Goal: Find specific page/section: Find specific page/section

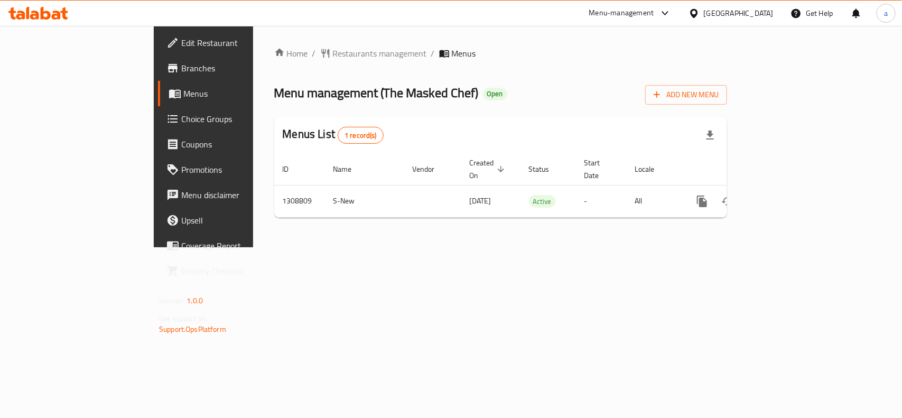
click at [729, 6] on div "[GEOGRAPHIC_DATA]" at bounding box center [731, 13] width 102 height 25
click at [735, 11] on div "[GEOGRAPHIC_DATA]" at bounding box center [739, 13] width 70 height 12
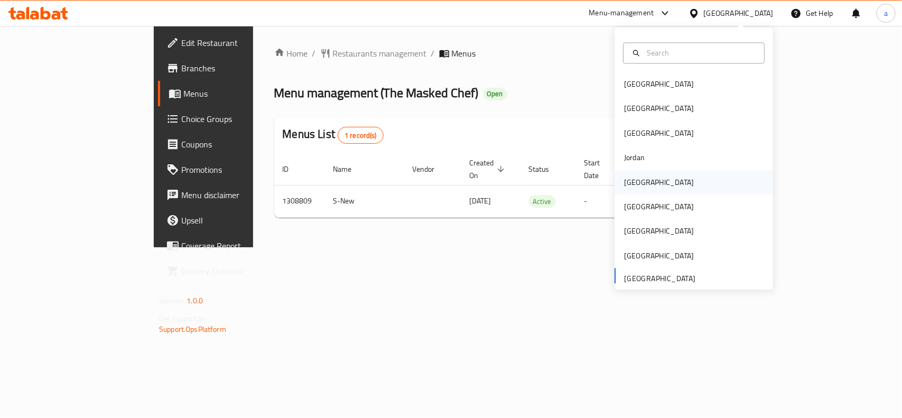
click at [648, 175] on div "[GEOGRAPHIC_DATA]" at bounding box center [693, 182] width 158 height 24
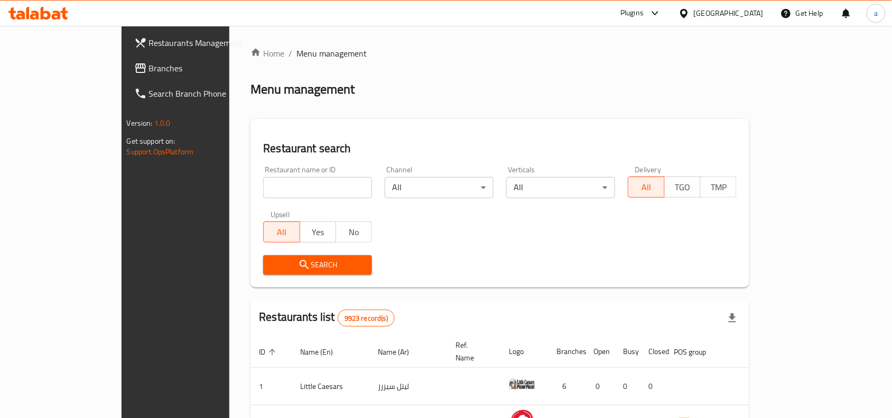
click at [126, 77] on link "Branches" at bounding box center [198, 67] width 145 height 25
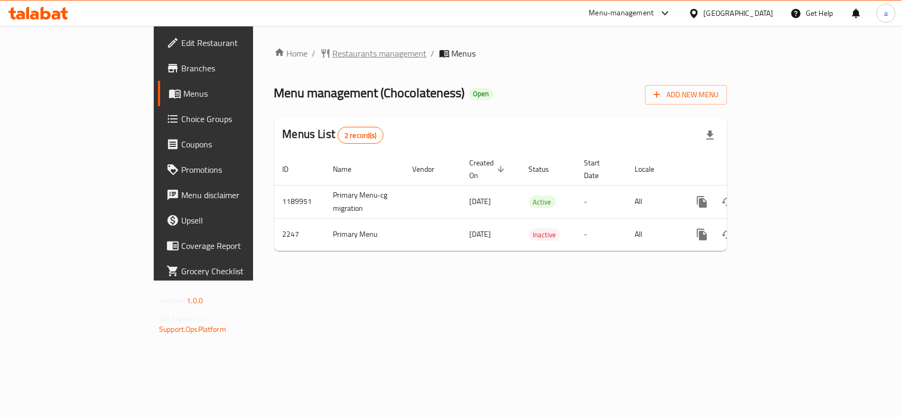
click at [333, 51] on span "Restaurants management" at bounding box center [380, 53] width 94 height 13
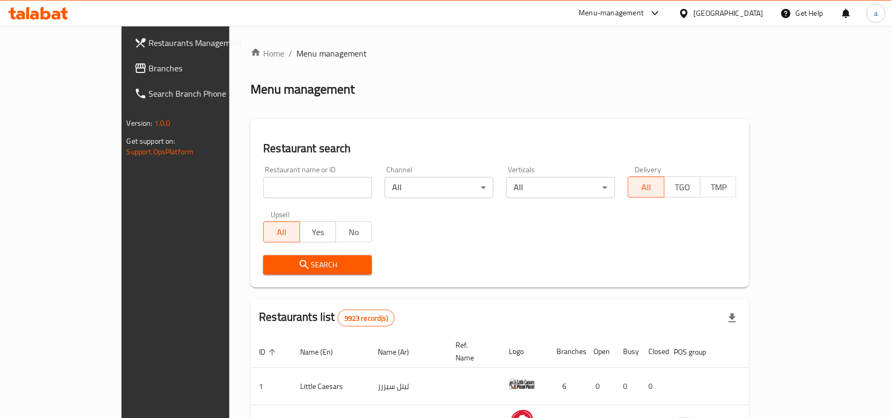
click at [263, 186] on input "search" at bounding box center [317, 187] width 109 height 21
paste input "1344"
type input "1344"
click button "Search" at bounding box center [317, 265] width 109 height 20
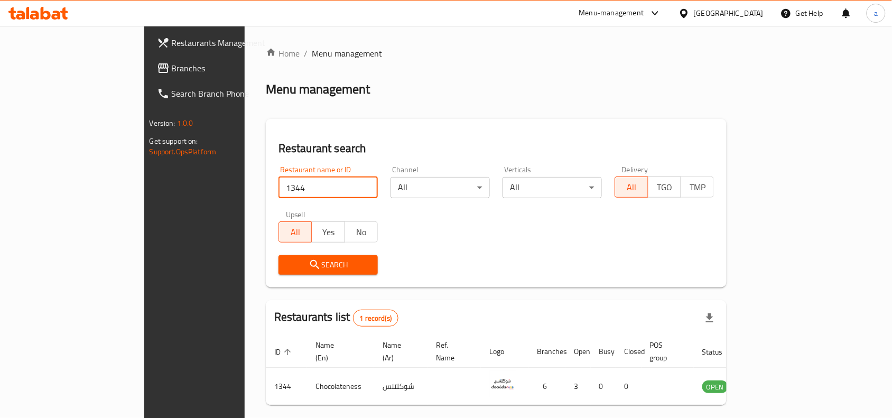
click at [730, 11] on div "[GEOGRAPHIC_DATA]" at bounding box center [721, 13] width 102 height 25
click at [687, 12] on icon at bounding box center [683, 12] width 7 height 9
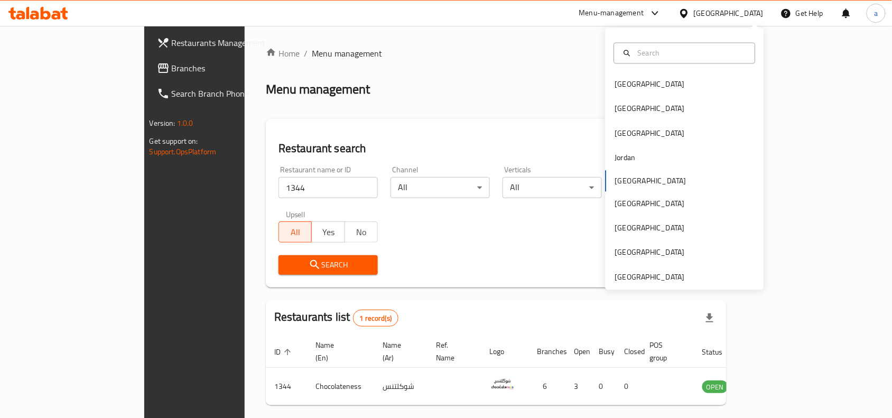
click at [674, 288] on div "Bahrain Egypt Iraq Jordan Kuwait Oman Qatar Saudi Arabia United Arab Emirates" at bounding box center [684, 159] width 158 height 262
click at [674, 279] on div "[GEOGRAPHIC_DATA]" at bounding box center [649, 277] width 87 height 24
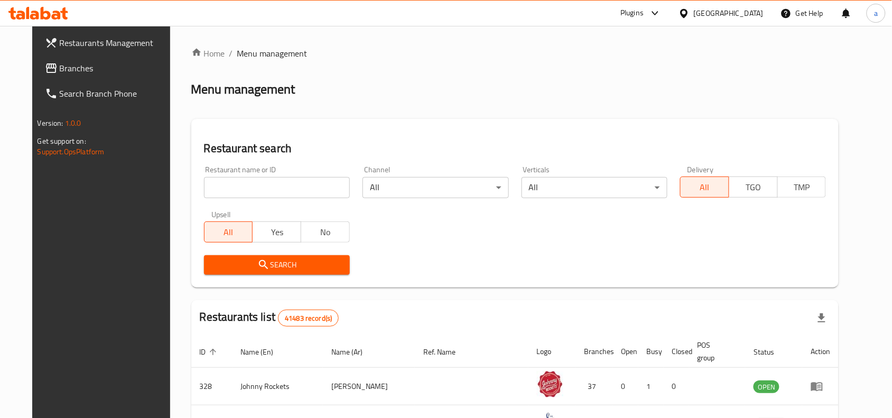
click at [62, 73] on span "Branches" at bounding box center [116, 68] width 113 height 13
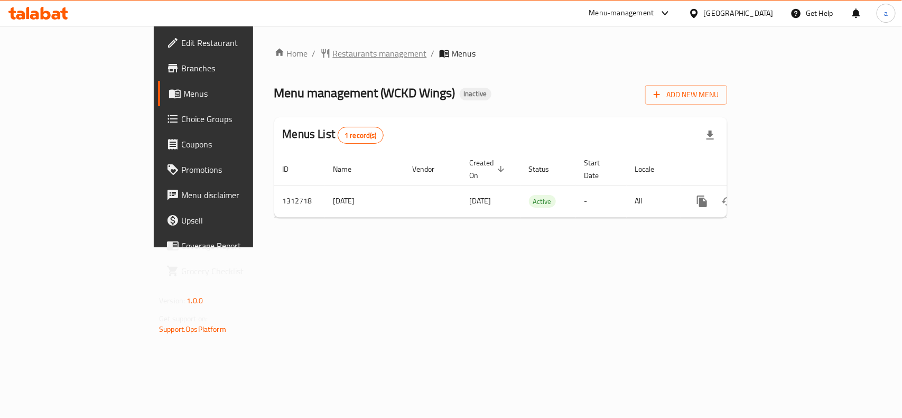
click at [333, 50] on span "Restaurants management" at bounding box center [380, 53] width 94 height 13
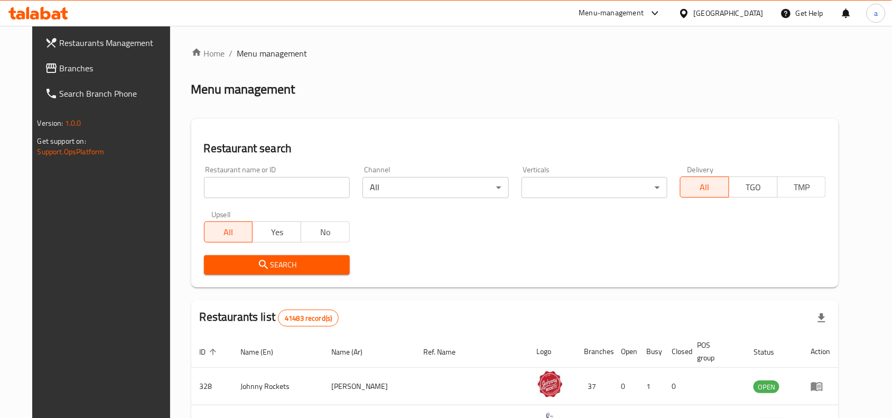
click at [235, 183] on input "search" at bounding box center [277, 187] width 146 height 21
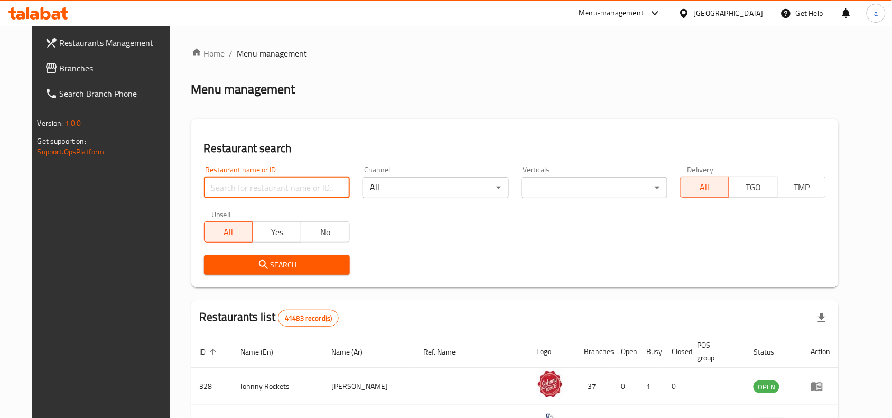
paste input "706208"
type input "706208"
click button "Search" at bounding box center [277, 265] width 146 height 20
